Goal: Find specific page/section: Find specific page/section

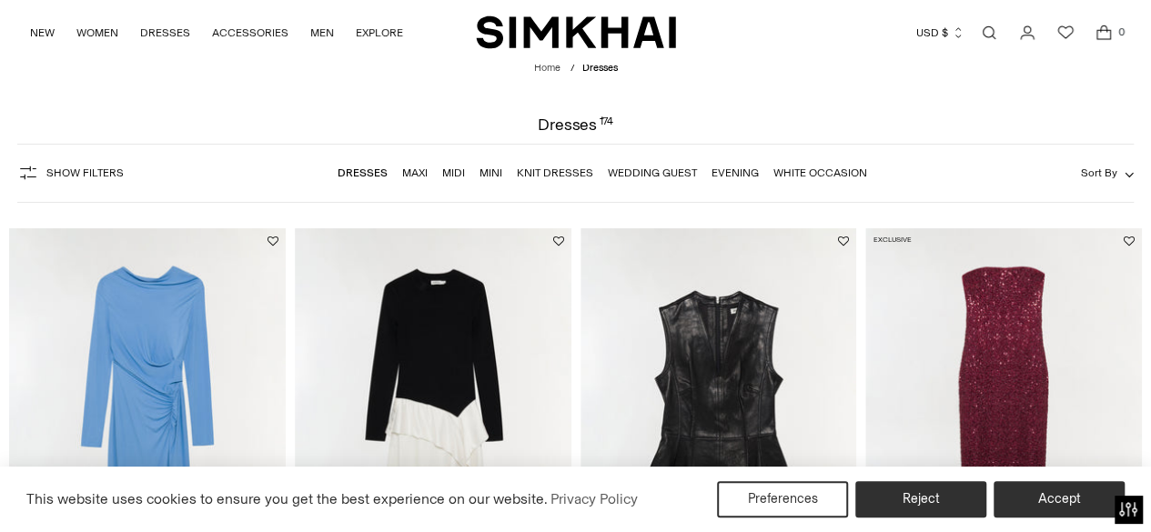
click at [417, 168] on link "Maxi" at bounding box center [414, 172] width 25 height 13
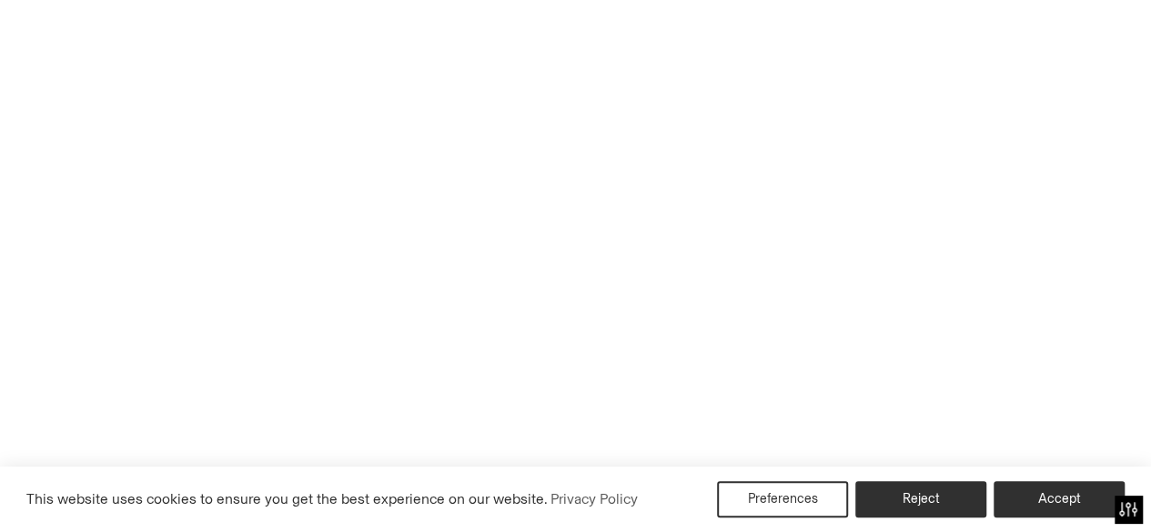
scroll to position [35, 0]
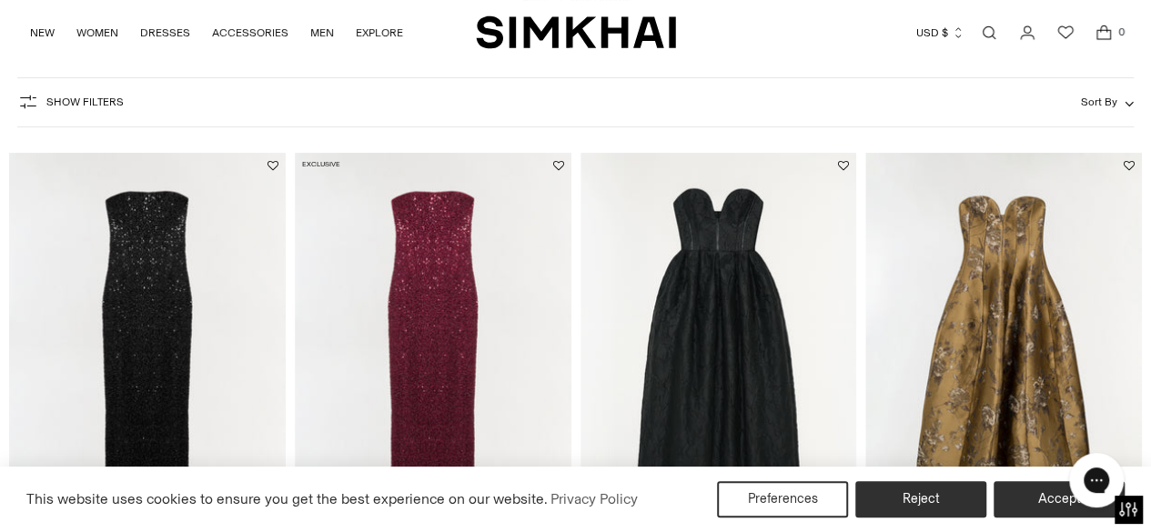
scroll to position [108, 0]
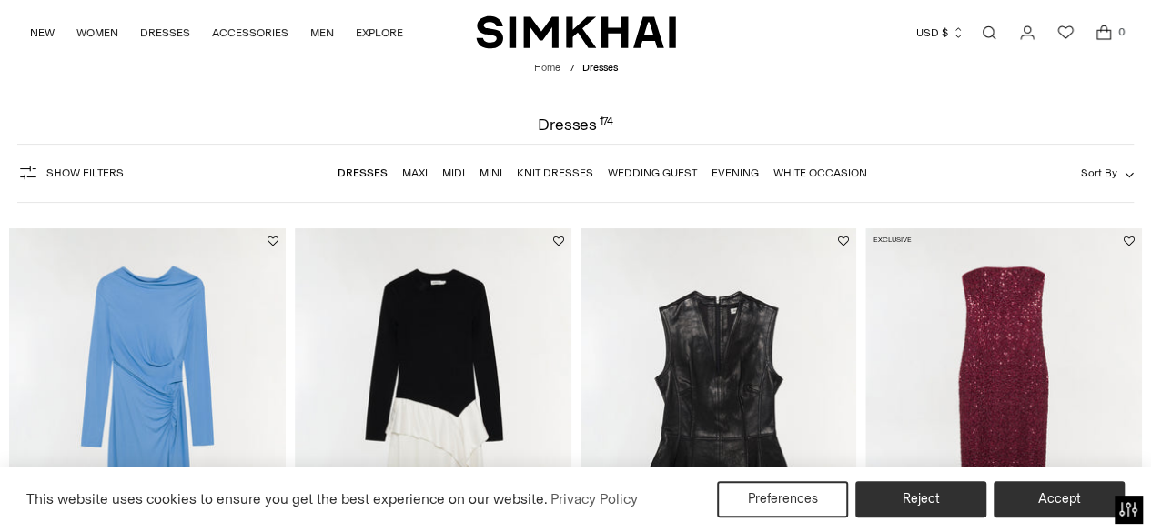
click at [676, 176] on link "Wedding Guest" at bounding box center [652, 172] width 89 height 13
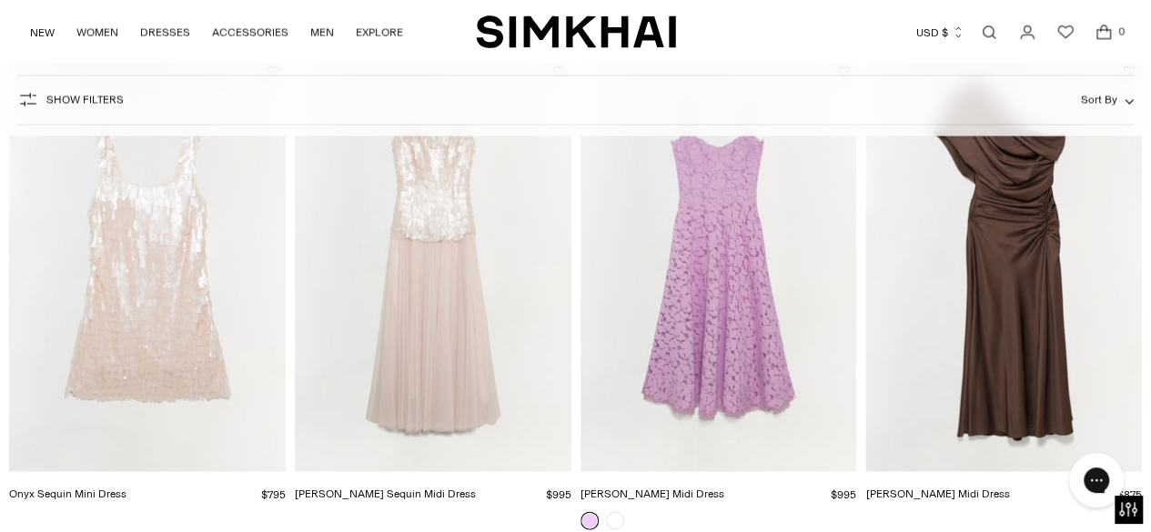
scroll to position [1991, 0]
